Goal: Book appointment/travel/reservation

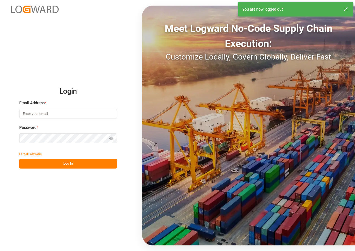
type input "[EMAIL_ADDRESS][DOMAIN_NAME]"
drag, startPoint x: 63, startPoint y: 164, endPoint x: 68, endPoint y: 163, distance: 4.9
click at [64, 164] on button "Log In" at bounding box center [68, 164] width 98 height 10
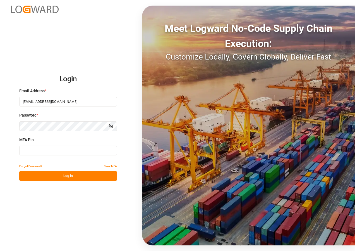
click at [65, 151] on input at bounding box center [68, 150] width 98 height 10
type input "817029"
click at [67, 174] on button "Log In" at bounding box center [68, 176] width 98 height 10
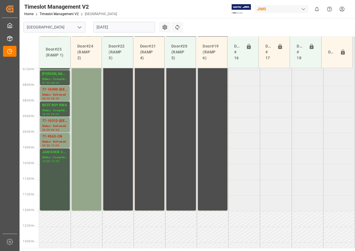
scroll to position [222, 0]
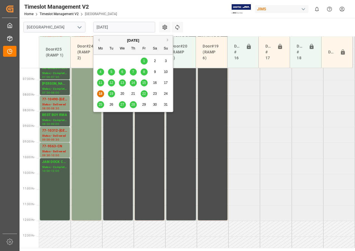
click at [100, 27] on input "[DATE]" at bounding box center [124, 27] width 62 height 11
click at [111, 94] on span "19" at bounding box center [111, 94] width 4 height 4
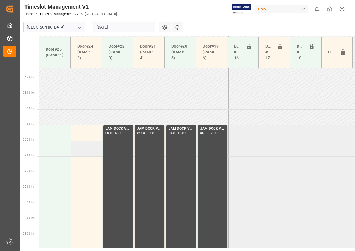
scroll to position [214, 0]
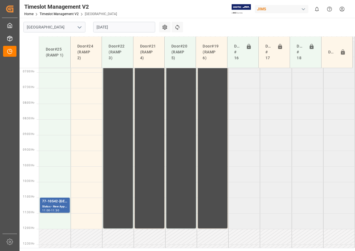
click at [105, 28] on input "[DATE]" at bounding box center [124, 27] width 62 height 11
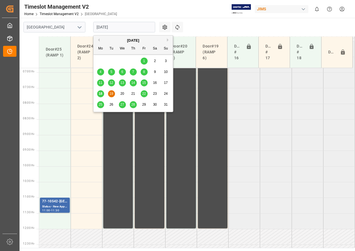
click at [110, 93] on span "19" at bounding box center [111, 94] width 4 height 4
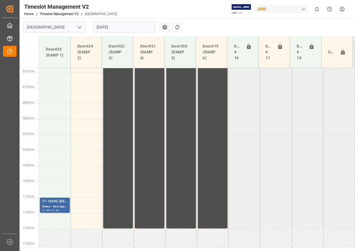
click at [49, 204] on div "Status - New Appointment" at bounding box center [54, 206] width 25 height 5
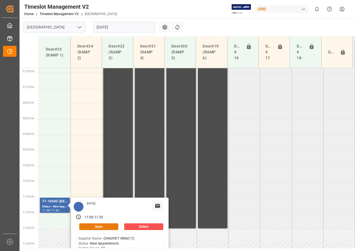
click at [90, 226] on button "Open" at bounding box center [98, 226] width 39 height 7
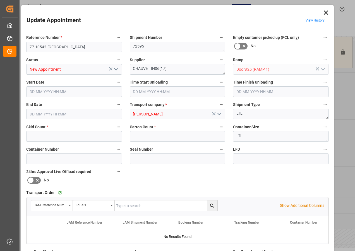
type input "2"
type input "62"
type input "[DATE] 11:00"
type input "[DATE] 11:30"
type input "[DATE] 21:55"
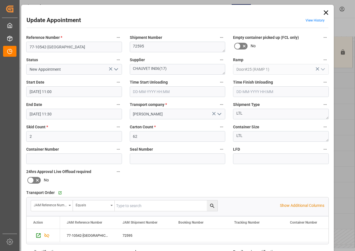
click at [39, 91] on input "[DATE] 11:00" at bounding box center [74, 91] width 96 height 11
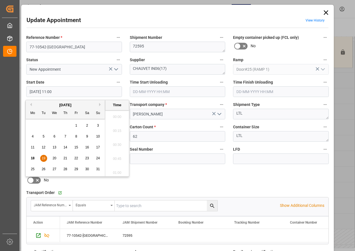
scroll to position [588, 0]
click at [44, 158] on span "19" at bounding box center [44, 158] width 4 height 4
click at [117, 170] on li "06:00" at bounding box center [117, 171] width 24 height 14
type input "[DATE] 06:00"
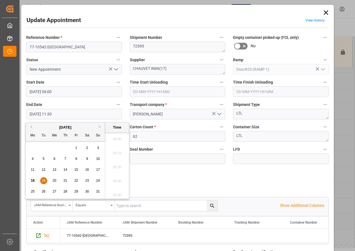
click at [32, 115] on input "[DATE] 11:30" at bounding box center [74, 114] width 96 height 11
click at [43, 179] on span "19" at bounding box center [44, 180] width 4 height 4
click at [113, 137] on li "06:30" at bounding box center [117, 137] width 24 height 14
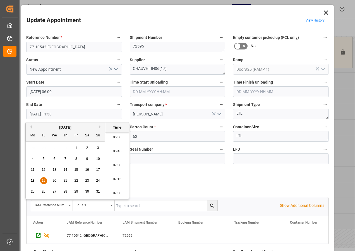
type input "[DATE] 06:30"
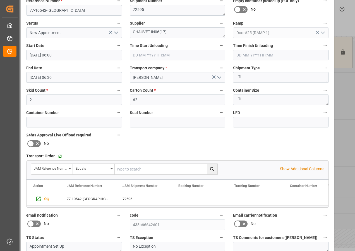
scroll to position [89, 0]
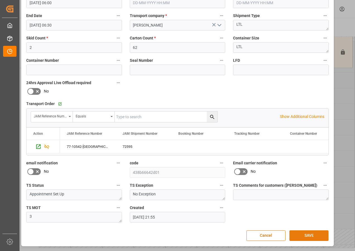
click at [311, 236] on button "SAVE" at bounding box center [308, 235] width 39 height 11
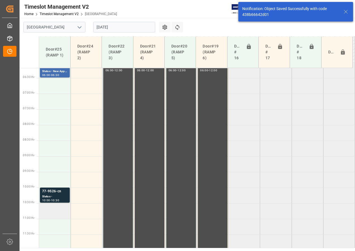
scroll to position [220, 0]
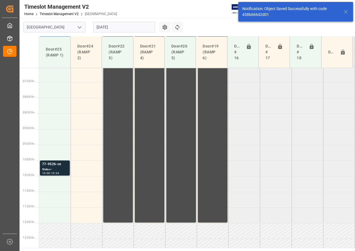
click at [55, 169] on div "Status -" at bounding box center [54, 169] width 25 height 5
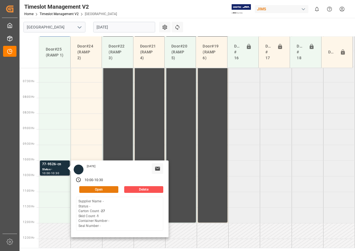
click at [93, 188] on button "Open" at bounding box center [98, 189] width 39 height 7
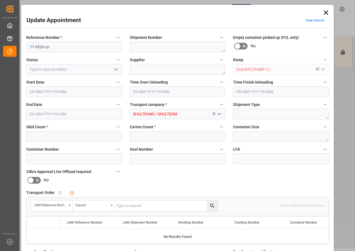
type input "1"
type input "27"
type input "[DATE] 10:00"
type input "[DATE] 10:30"
type input "[DATE] 19:27"
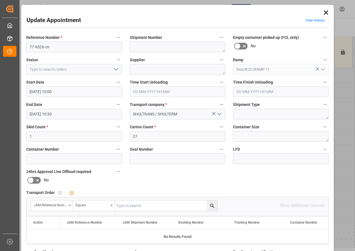
click at [131, 205] on input "text" at bounding box center [166, 205] width 103 height 11
type input "77-9526-cn"
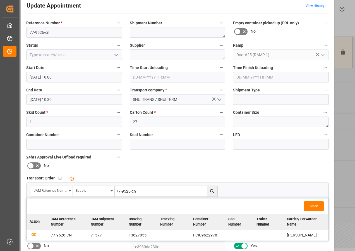
scroll to position [28, 0]
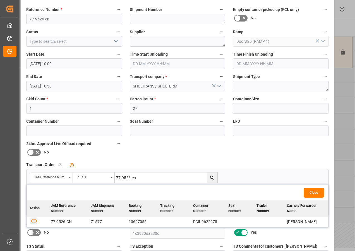
click at [33, 220] on icon "button" at bounding box center [34, 220] width 6 height 3
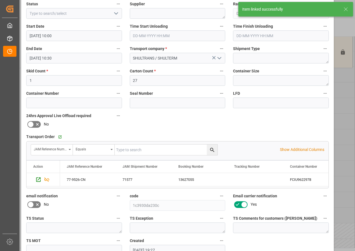
scroll to position [84, 0]
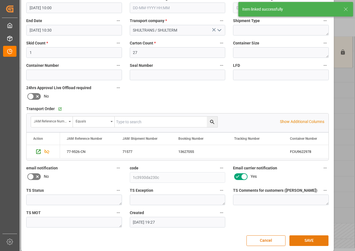
click at [311, 240] on button "SAVE" at bounding box center [308, 240] width 39 height 11
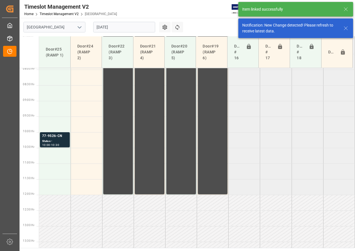
scroll to position [206, 0]
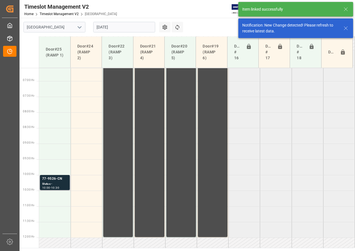
click at [51, 180] on div "77-9526-CN" at bounding box center [54, 179] width 25 height 6
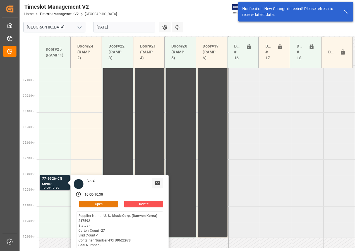
click at [89, 202] on button "Open" at bounding box center [98, 203] width 39 height 7
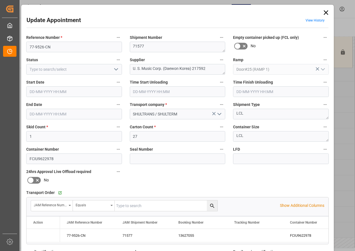
type input "[DATE] 10:00"
type input "[DATE] 10:30"
type input "[DATE] 19:27"
click at [48, 90] on input "[DATE] 10:00" at bounding box center [74, 91] width 96 height 11
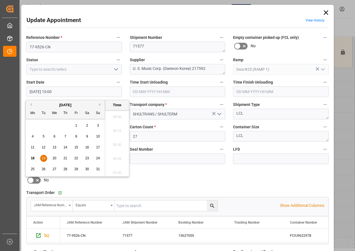
scroll to position [532, 0]
click at [44, 157] on span "19" at bounding box center [44, 158] width 4 height 4
click at [119, 115] on li "06:30" at bounding box center [117, 115] width 24 height 14
type input "[DATE] 06:30"
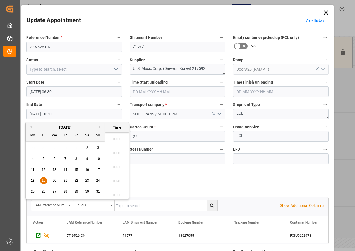
click at [35, 113] on input "[DATE] 10:30" at bounding box center [74, 114] width 96 height 11
drag, startPoint x: 42, startPoint y: 180, endPoint x: 69, endPoint y: 171, distance: 28.6
click at [42, 180] on span "19" at bounding box center [44, 180] width 4 height 4
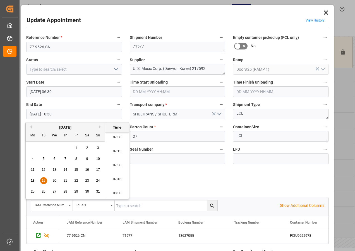
click at [116, 137] on li "07:00" at bounding box center [117, 137] width 24 height 14
type input "[DATE] 07:00"
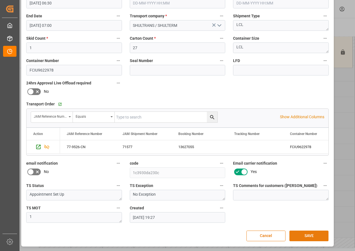
scroll to position [89, 0]
click at [304, 234] on button "SAVE" at bounding box center [308, 235] width 39 height 11
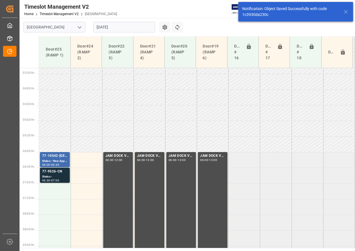
scroll to position [164, 0]
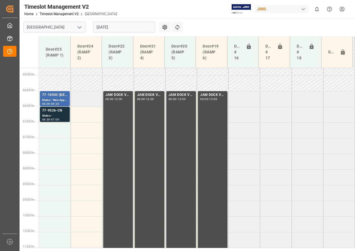
click at [92, 98] on td at bounding box center [87, 99] width 32 height 16
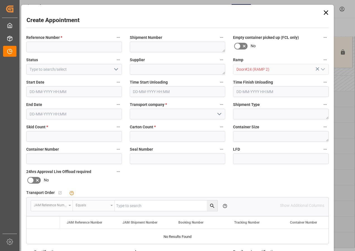
type input "[DATE] 06:00"
type input "[DATE] 06:30"
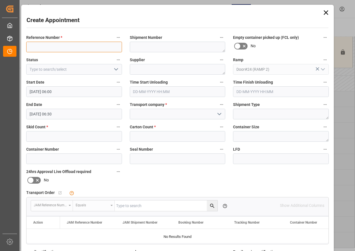
click at [52, 46] on input at bounding box center [74, 47] width 96 height 11
type input "JAM DOCK CONTROL"
click at [114, 70] on icon "open menu" at bounding box center [116, 69] width 7 height 7
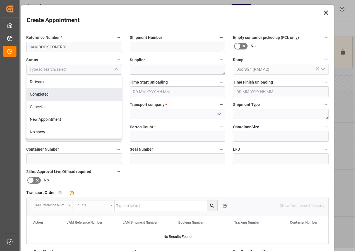
click at [44, 93] on div "Completed" at bounding box center [74, 94] width 95 height 13
type input "Completed"
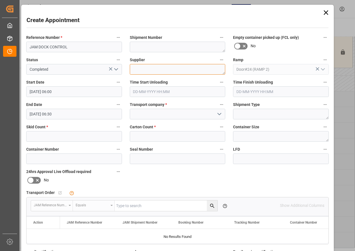
click at [143, 70] on textarea at bounding box center [178, 69] width 96 height 11
type textarea "JAM DOCK CONTROL"
click at [44, 113] on input "[DATE] 06:30" at bounding box center [74, 114] width 96 height 11
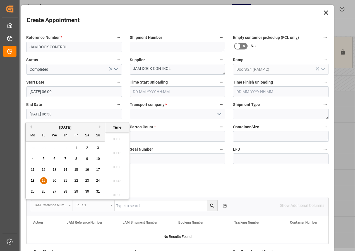
scroll to position [337, 0]
click at [43, 179] on span "19" at bounding box center [44, 180] width 4 height 4
click at [116, 192] on li "12:00" at bounding box center [117, 193] width 24 height 14
type input "[DATE] 12:00"
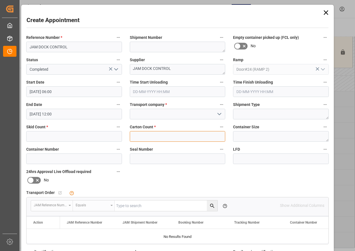
click at [152, 136] on input "text" at bounding box center [178, 136] width 96 height 11
type input "0"
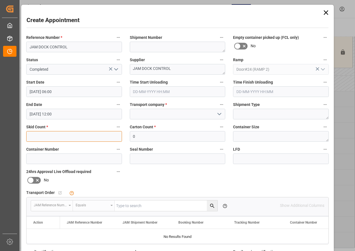
click at [42, 133] on input "text" at bounding box center [74, 136] width 96 height 11
type input "0"
click at [218, 113] on icon "open menu" at bounding box center [219, 114] width 7 height 7
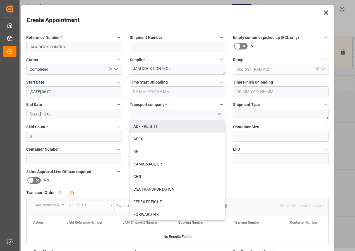
click at [163, 112] on input at bounding box center [178, 114] width 96 height 11
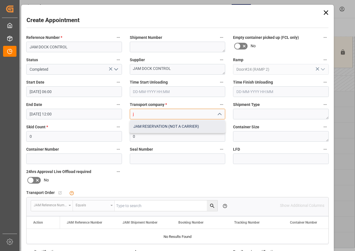
click at [162, 126] on div "JAM RESERVATION (NOT A CARRIER)" at bounding box center [177, 126] width 95 height 13
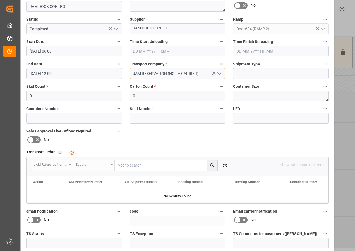
scroll to position [84, 0]
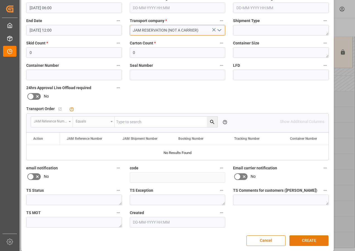
type input "JAM RESERVATION (NOT A CARRIER)"
click at [310, 240] on button "CREATE" at bounding box center [308, 240] width 39 height 11
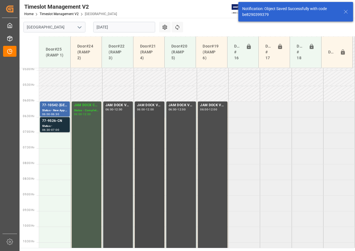
scroll to position [164, 0]
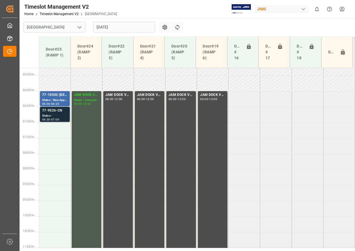
click at [54, 111] on div "77-9526-CN" at bounding box center [54, 111] width 25 height 6
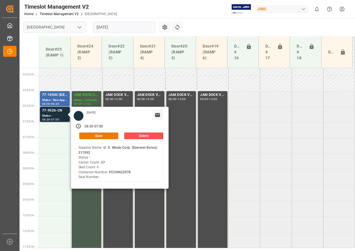
click at [101, 136] on button "Open" at bounding box center [98, 135] width 39 height 7
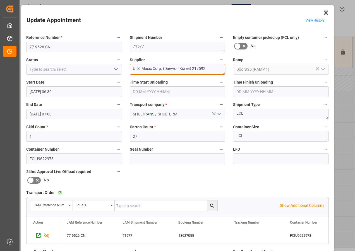
click at [232, 69] on div "Reference Number * 77-9526-CN Shipment Number 71577 Empty container picked up (…" at bounding box center [177, 172] width 310 height 281
click at [160, 70] on textarea "USM IN01(" at bounding box center [178, 69] width 96 height 11
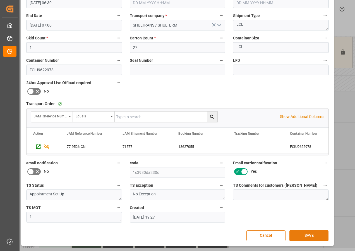
type textarea "USM IN01(3)"
click at [304, 235] on button "SAVE" at bounding box center [308, 235] width 39 height 11
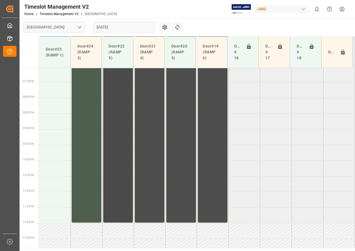
scroll to position [192, 0]
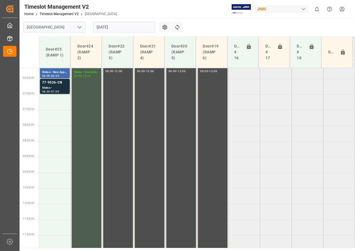
click at [115, 27] on input "[DATE]" at bounding box center [124, 27] width 62 height 11
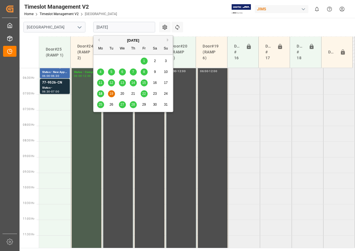
click at [123, 94] on span "20" at bounding box center [122, 94] width 4 height 4
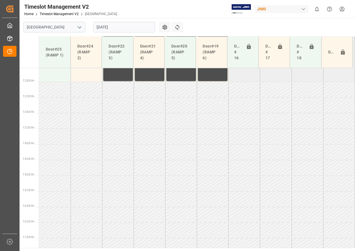
scroll to position [335, 0]
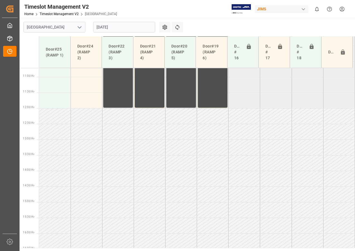
click at [110, 28] on input "[DATE]" at bounding box center [124, 27] width 62 height 11
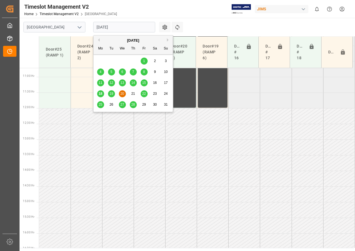
click at [134, 93] on span "21" at bounding box center [133, 94] width 4 height 4
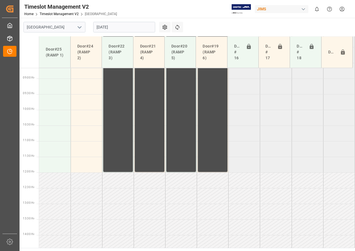
scroll to position [248, 0]
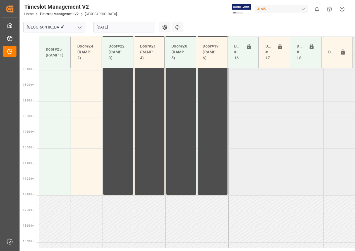
click at [116, 27] on input "[DATE]" at bounding box center [124, 27] width 62 height 11
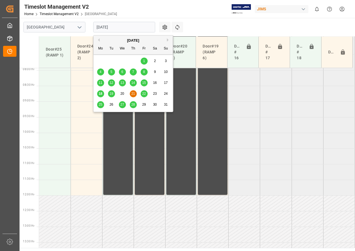
click at [145, 93] on span "22" at bounding box center [144, 94] width 4 height 4
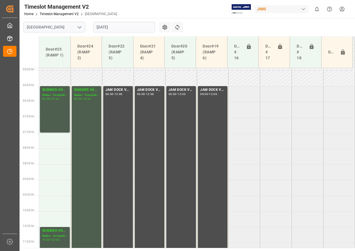
scroll to position [169, 0]
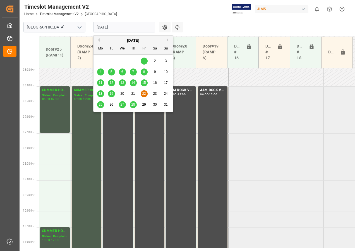
click at [103, 27] on input "[DATE]" at bounding box center [124, 27] width 62 height 11
click at [111, 93] on span "19" at bounding box center [111, 94] width 4 height 4
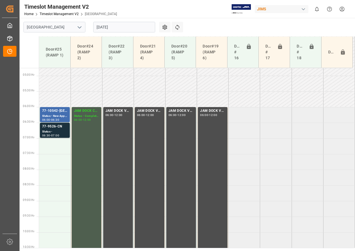
scroll to position [147, 0]
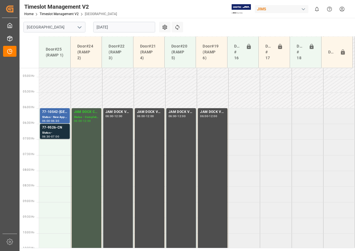
drag, startPoint x: 102, startPoint y: 26, endPoint x: 105, endPoint y: 28, distance: 3.2
click at [103, 26] on input "[DATE]" at bounding box center [124, 27] width 62 height 11
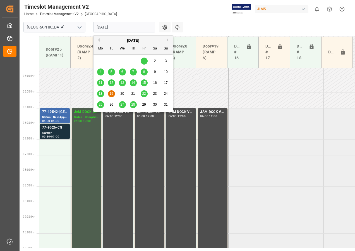
click at [101, 93] on span "18" at bounding box center [101, 94] width 4 height 4
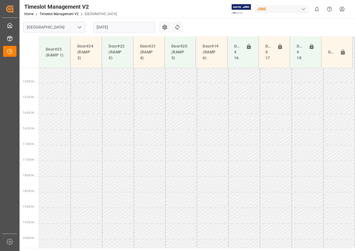
scroll to position [477, 0]
click at [109, 29] on input "[DATE]" at bounding box center [124, 27] width 62 height 11
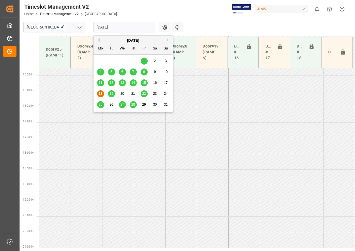
click at [111, 93] on span "19" at bounding box center [111, 94] width 4 height 4
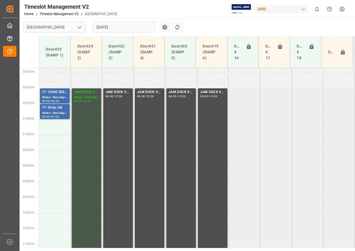
scroll to position [148, 0]
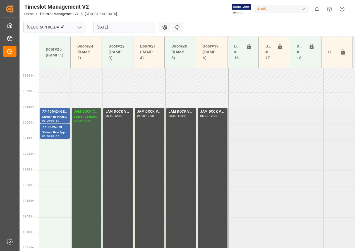
click at [112, 28] on input "[DATE]" at bounding box center [124, 27] width 62 height 11
click at [177, 26] on icon at bounding box center [177, 27] width 6 height 6
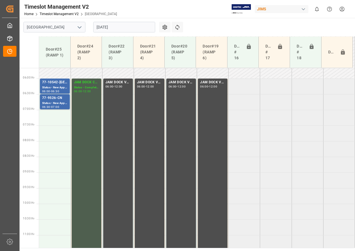
scroll to position [173, 0]
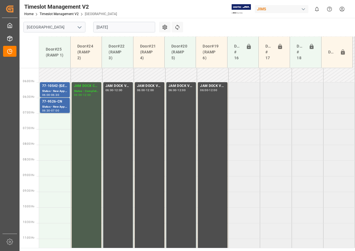
click at [103, 28] on input "[DATE]" at bounding box center [124, 27] width 62 height 11
click at [177, 28] on icon at bounding box center [177, 27] width 6 height 6
click at [50, 183] on td at bounding box center [55, 184] width 32 height 16
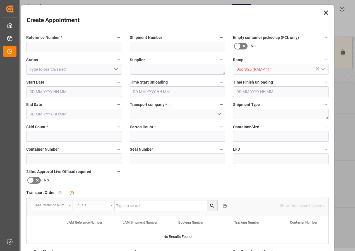
type input "[DATE] 09:00"
type input "[DATE] 09:30"
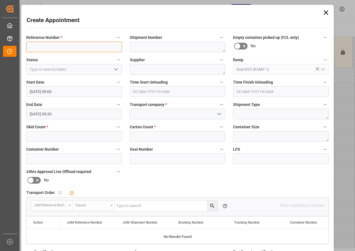
click at [49, 44] on input at bounding box center [74, 47] width 96 height 11
type input "JAM DOCK CONTROL"
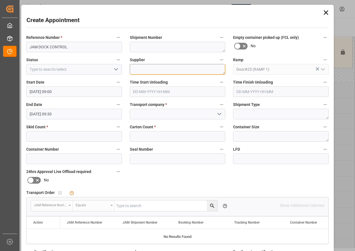
click at [143, 68] on textarea at bounding box center [178, 69] width 96 height 11
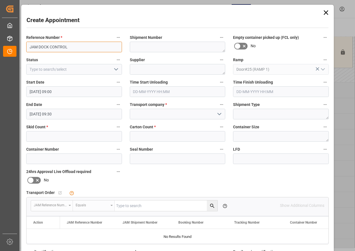
drag, startPoint x: 69, startPoint y: 47, endPoint x: 28, endPoint y: 47, distance: 41.6
click at [28, 47] on input "JAM DOCK CONTROL" at bounding box center [74, 47] width 96 height 11
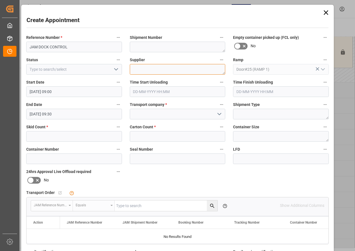
click at [138, 68] on textarea at bounding box center [178, 69] width 96 height 11
paste textarea "JAM DOCK CONTROL"
type textarea "JAM DOCK CONTROL"
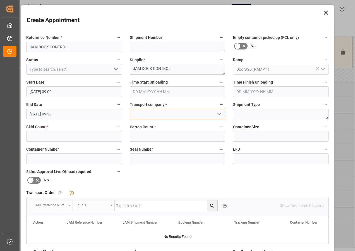
click at [144, 114] on input at bounding box center [178, 114] width 96 height 11
click at [218, 114] on icon "open menu" at bounding box center [219, 114] width 7 height 7
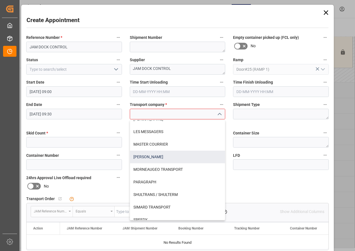
scroll to position [140, 0]
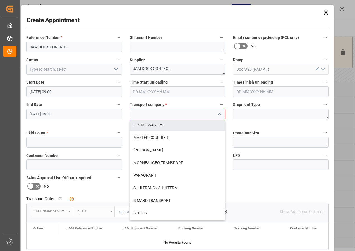
click at [153, 113] on input at bounding box center [178, 114] width 96 height 11
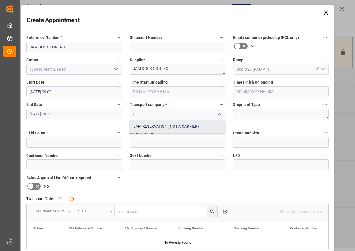
click at [152, 125] on div "JAM RESERVATION (NOT A CARRIER)" at bounding box center [177, 126] width 95 height 13
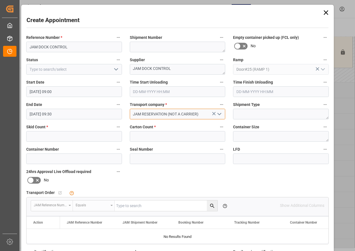
type input "JAM RESERVATION (NOT A CARRIER)"
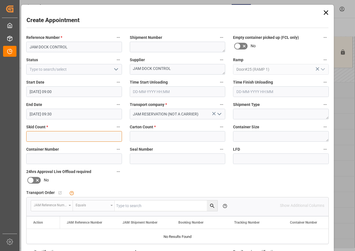
click at [72, 138] on input "text" at bounding box center [74, 136] width 96 height 11
type input "0"
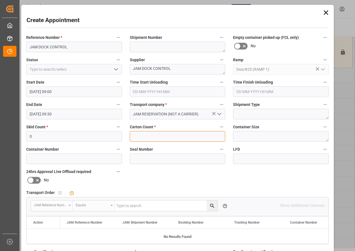
click at [141, 137] on input "text" at bounding box center [178, 136] width 96 height 11
type input "0"
click at [43, 114] on input "[DATE] 09:30" at bounding box center [74, 114] width 96 height 11
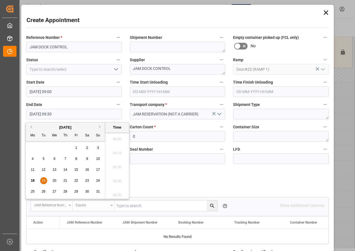
scroll to position [504, 0]
drag, startPoint x: 43, startPoint y: 180, endPoint x: 90, endPoint y: 170, distance: 48.0
click at [45, 179] on div "19" at bounding box center [43, 180] width 7 height 7
click at [116, 192] on li "12:00" at bounding box center [117, 193] width 24 height 14
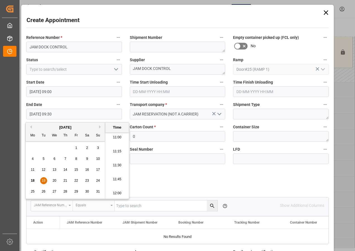
type input "[DATE] 12:00"
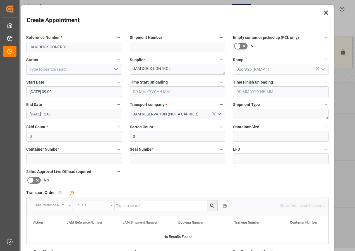
click at [116, 68] on icon "open menu" at bounding box center [116, 69] width 7 height 7
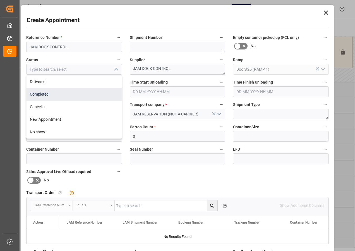
click at [49, 94] on div "Completed" at bounding box center [74, 94] width 95 height 13
type input "Completed"
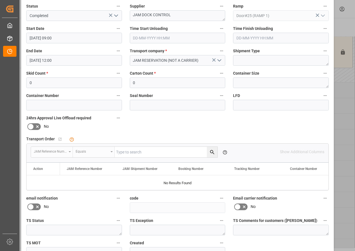
scroll to position [84, 0]
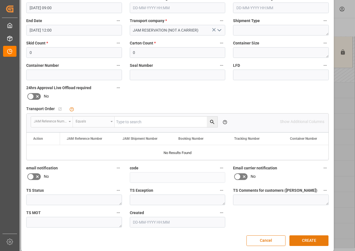
click at [301, 243] on button "CREATE" at bounding box center [308, 240] width 39 height 11
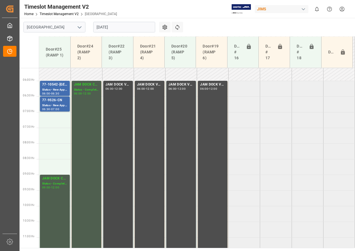
scroll to position [174, 0]
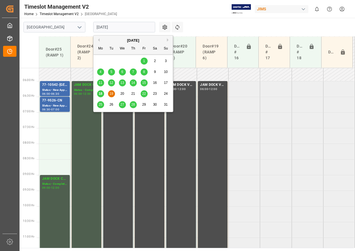
click at [109, 27] on input "[DATE]" at bounding box center [124, 27] width 62 height 11
